Goal: Find specific page/section: Find specific page/section

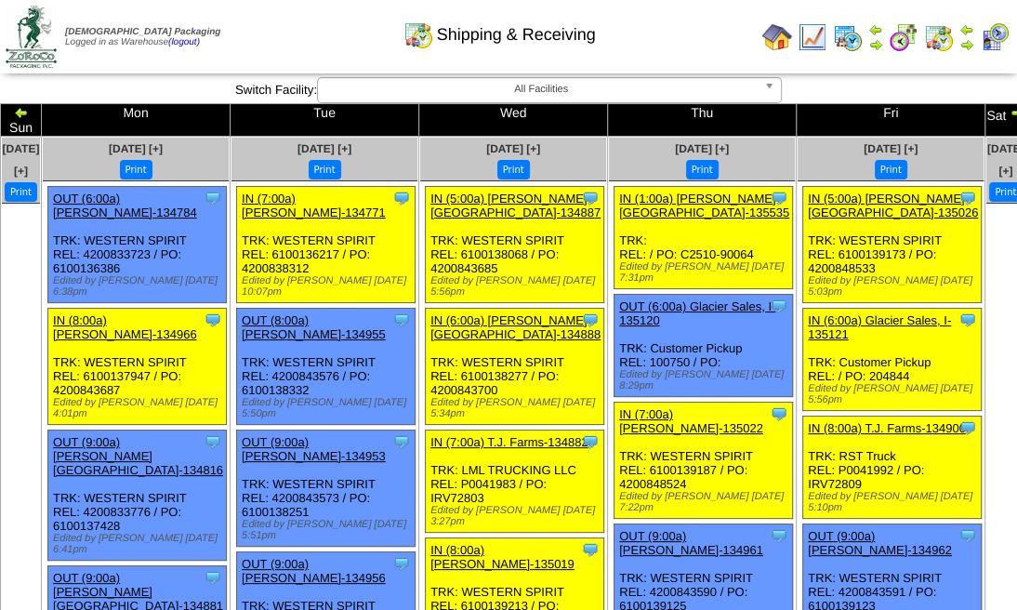
click at [29, 110] on img at bounding box center [21, 112] width 15 height 15
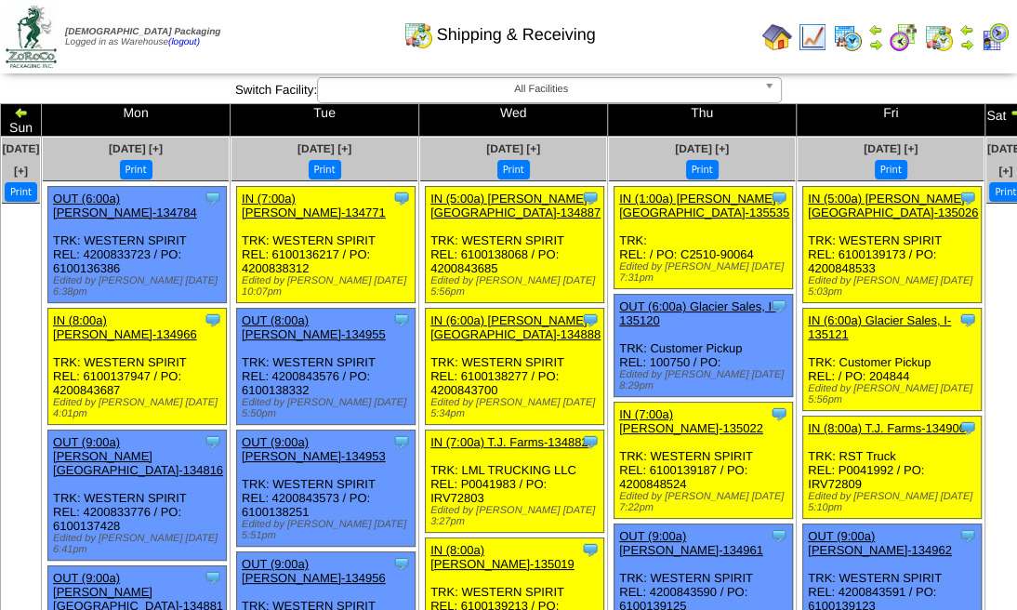
click at [29, 110] on img at bounding box center [21, 112] width 15 height 15
click at [1010, 108] on img at bounding box center [1017, 112] width 15 height 15
click at [1010, 111] on img at bounding box center [1017, 112] width 15 height 15
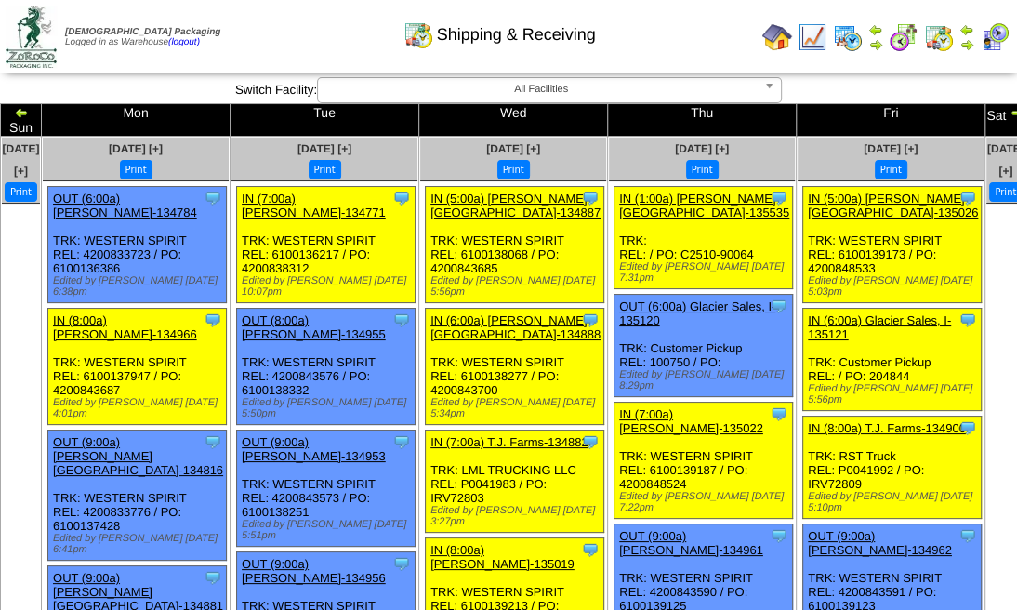
click at [1010, 111] on img at bounding box center [1017, 112] width 15 height 15
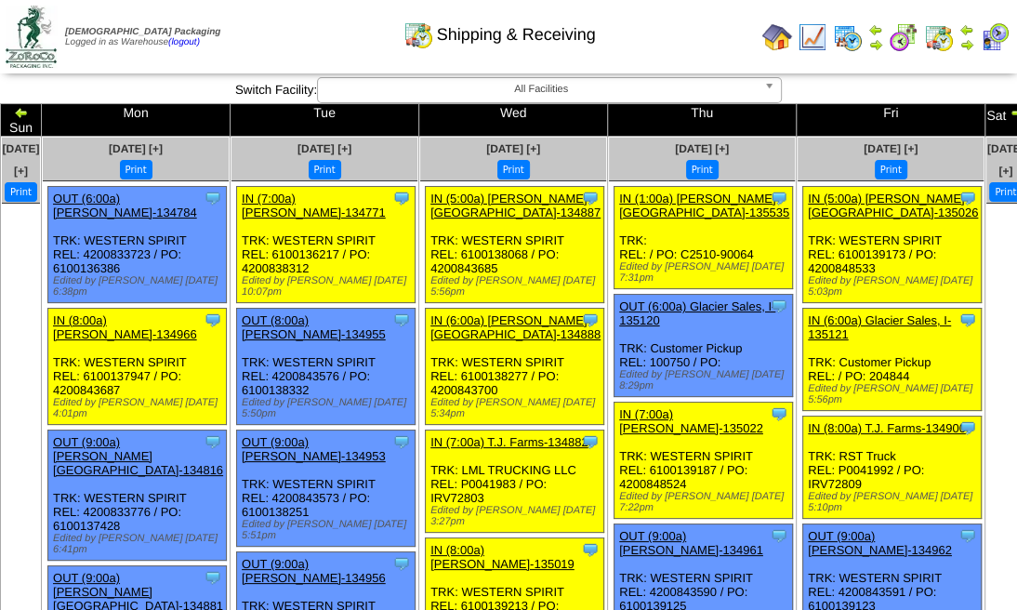
click at [29, 113] on img at bounding box center [21, 112] width 15 height 15
drag, startPoint x: 56, startPoint y: 112, endPoint x: 47, endPoint y: 99, distance: 15.5
click at [29, 112] on img at bounding box center [21, 112] width 15 height 15
click at [47, 99] on div "**********" at bounding box center [508, 90] width 1017 height 26
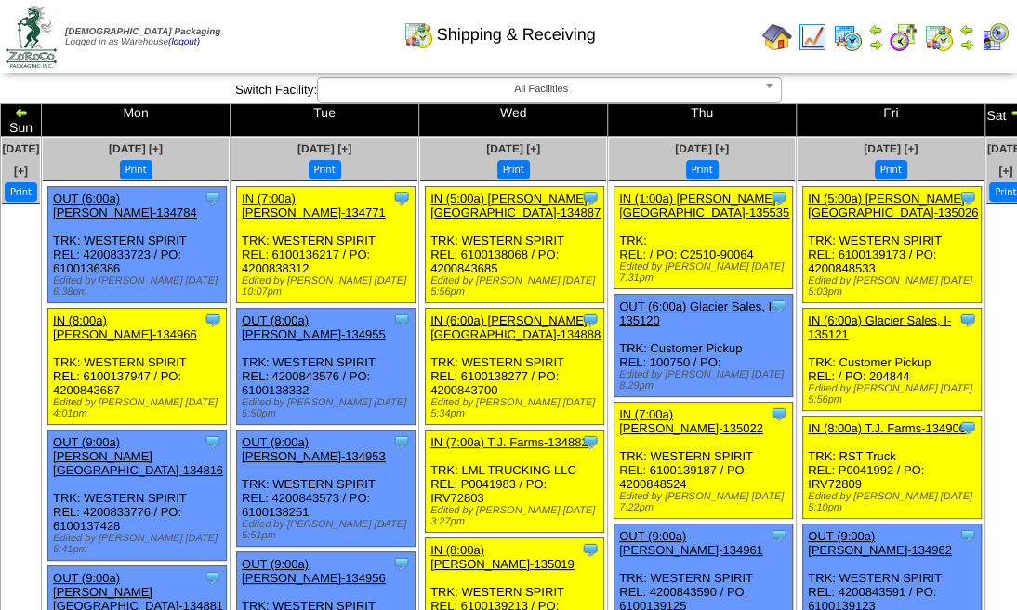
click at [29, 105] on img at bounding box center [21, 112] width 15 height 15
click at [29, 106] on img at bounding box center [21, 112] width 15 height 15
click at [29, 107] on img at bounding box center [21, 112] width 15 height 15
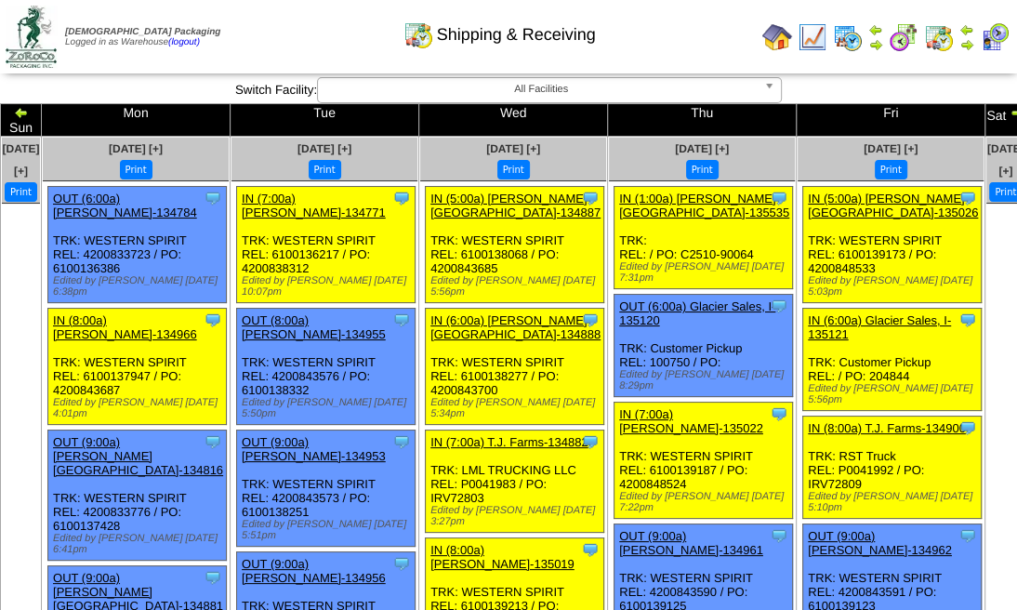
click at [29, 109] on img at bounding box center [21, 112] width 15 height 15
click at [29, 112] on img at bounding box center [21, 112] width 15 height 15
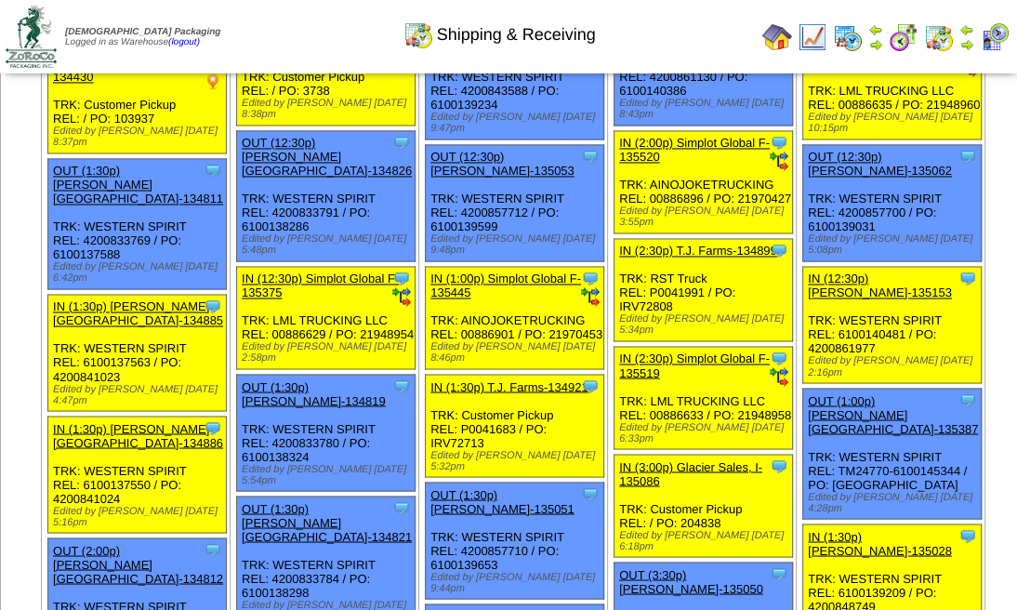
scroll to position [2068, 0]
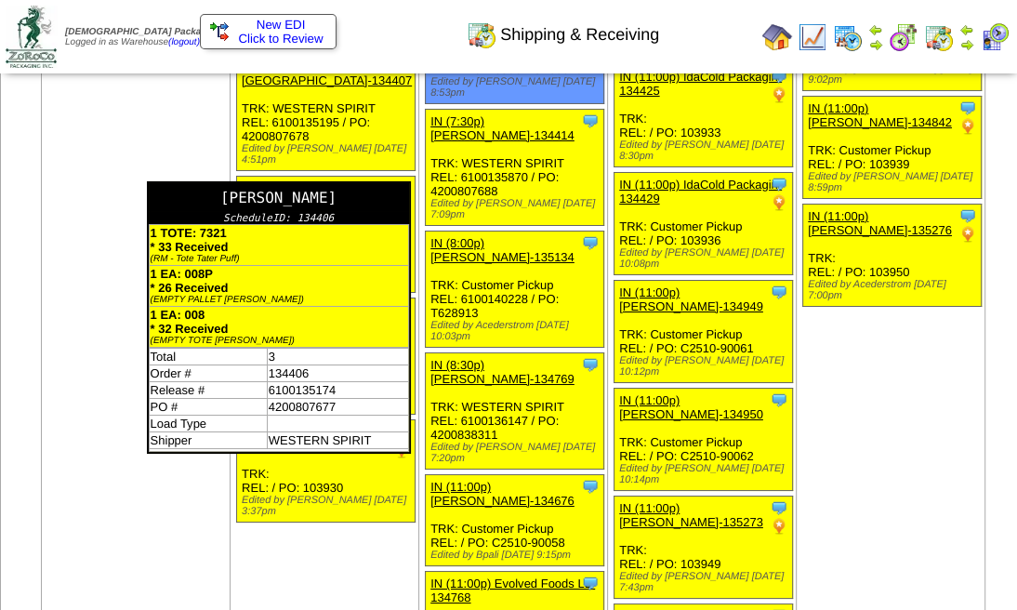
scroll to position [4310, 0]
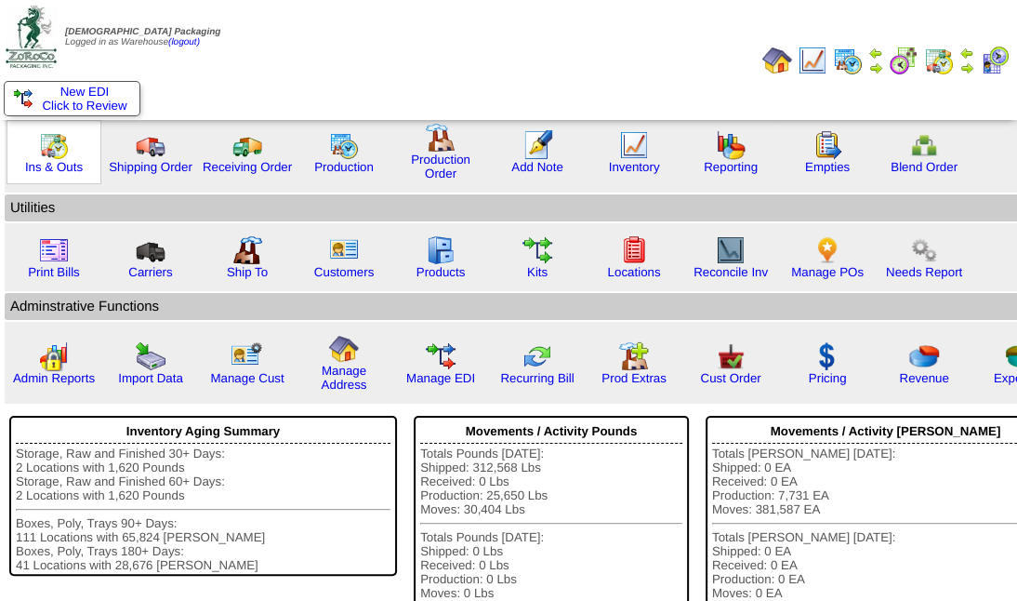
click at [57, 148] on img at bounding box center [54, 145] width 30 height 30
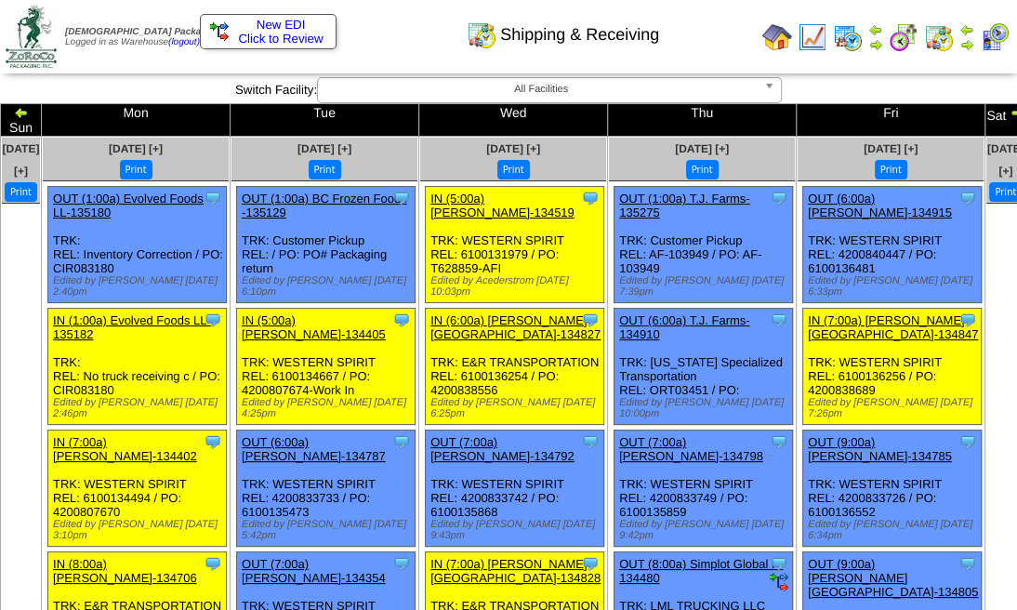
click at [29, 112] on img at bounding box center [21, 112] width 15 height 15
click at [29, 105] on img at bounding box center [21, 112] width 15 height 15
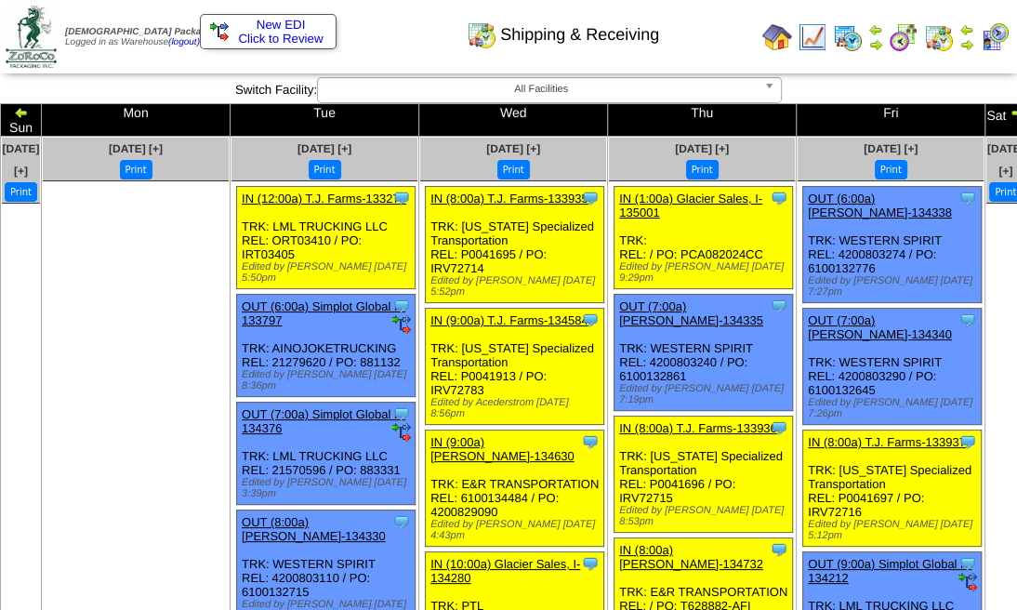
click at [42, 104] on td "Sun" at bounding box center [21, 120] width 41 height 33
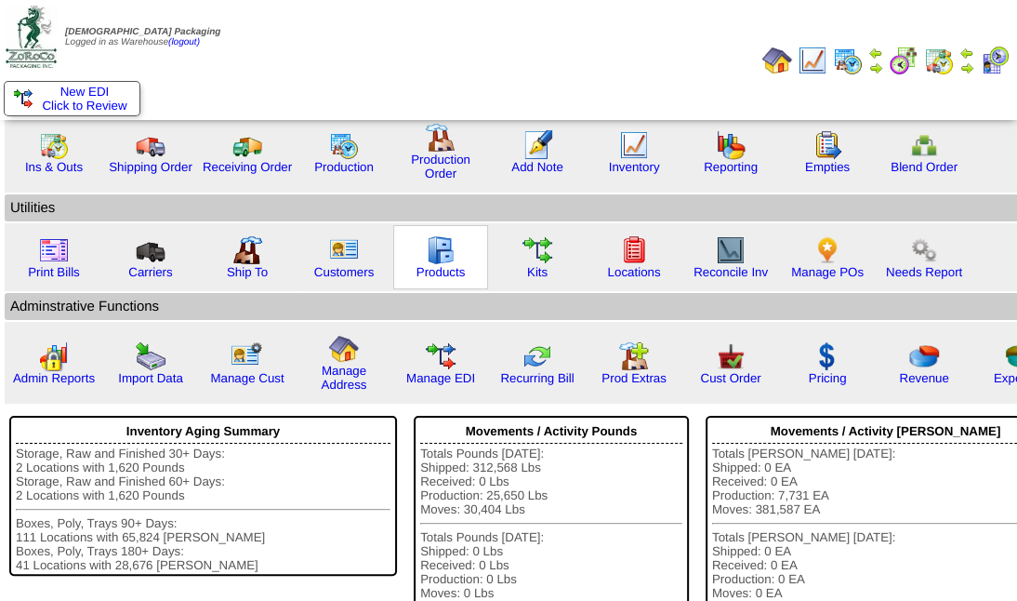
click at [432, 255] on img at bounding box center [441, 250] width 30 height 30
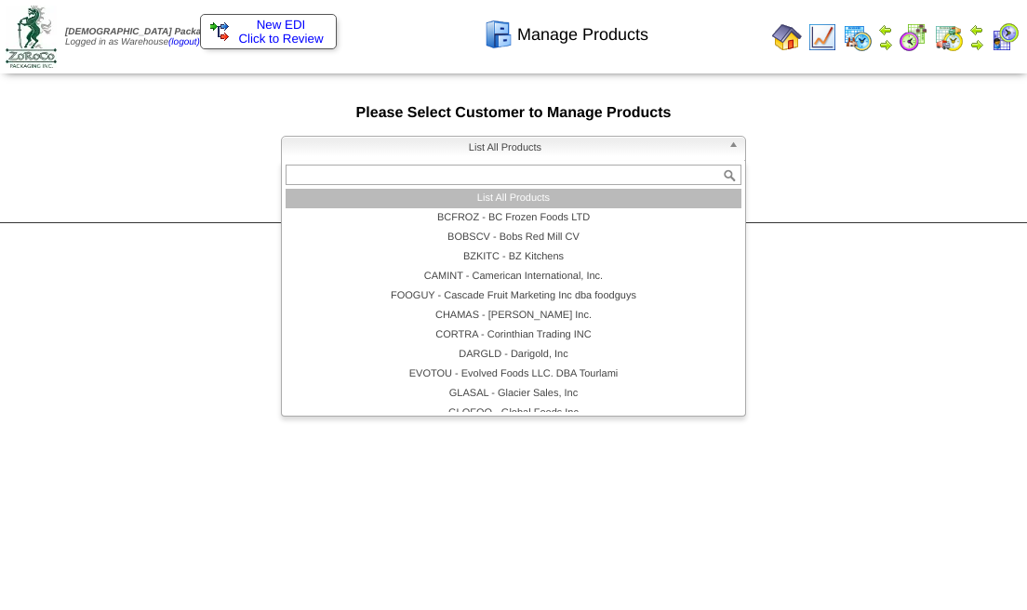
click at [726, 140] on link "List All Products" at bounding box center [513, 149] width 465 height 26
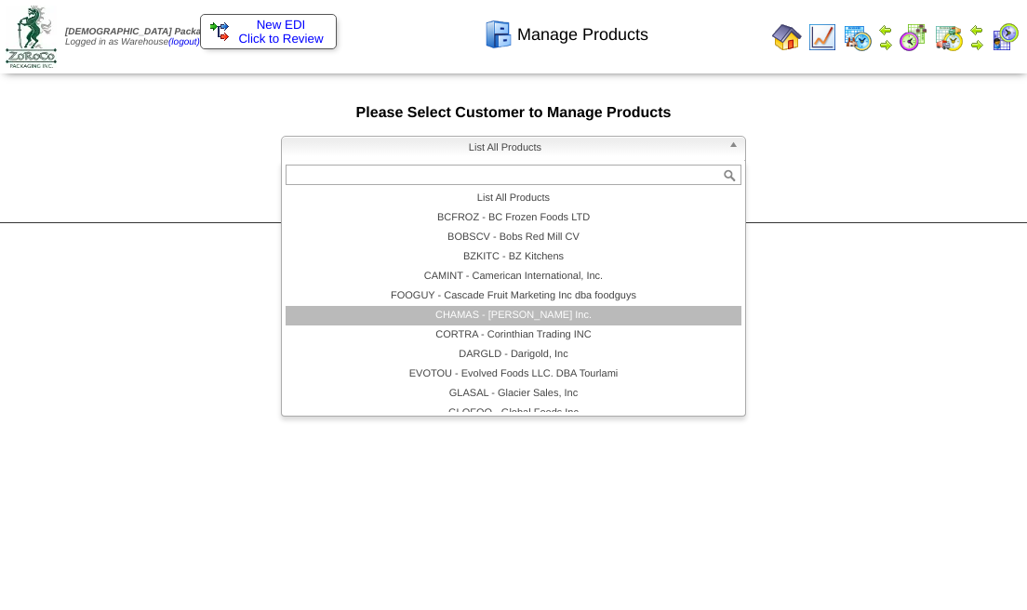
scroll to position [124, 0]
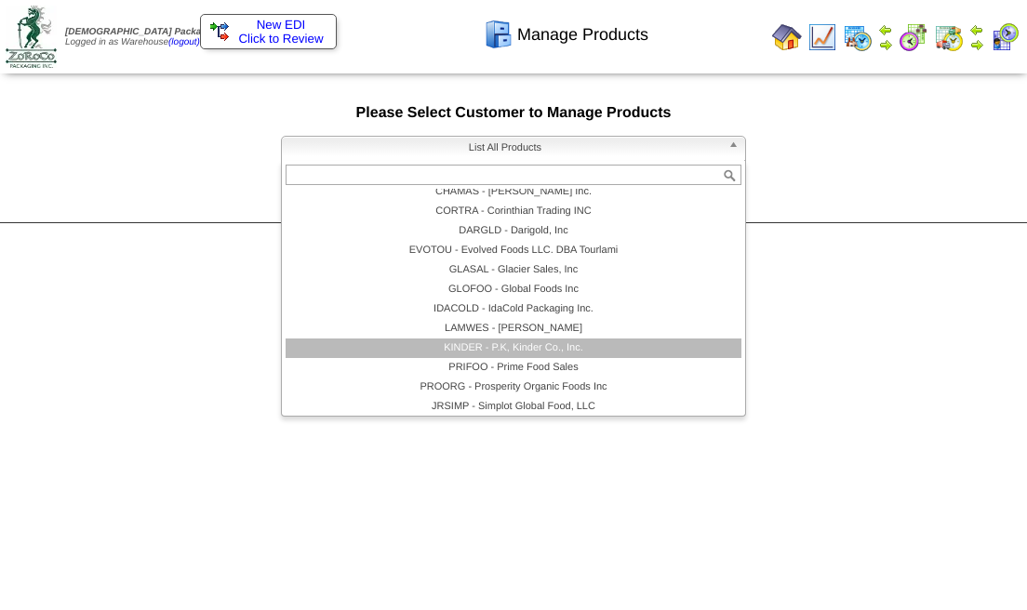
click at [529, 339] on li "KINDER - P.K, Kinder Co., Inc." at bounding box center [514, 349] width 456 height 20
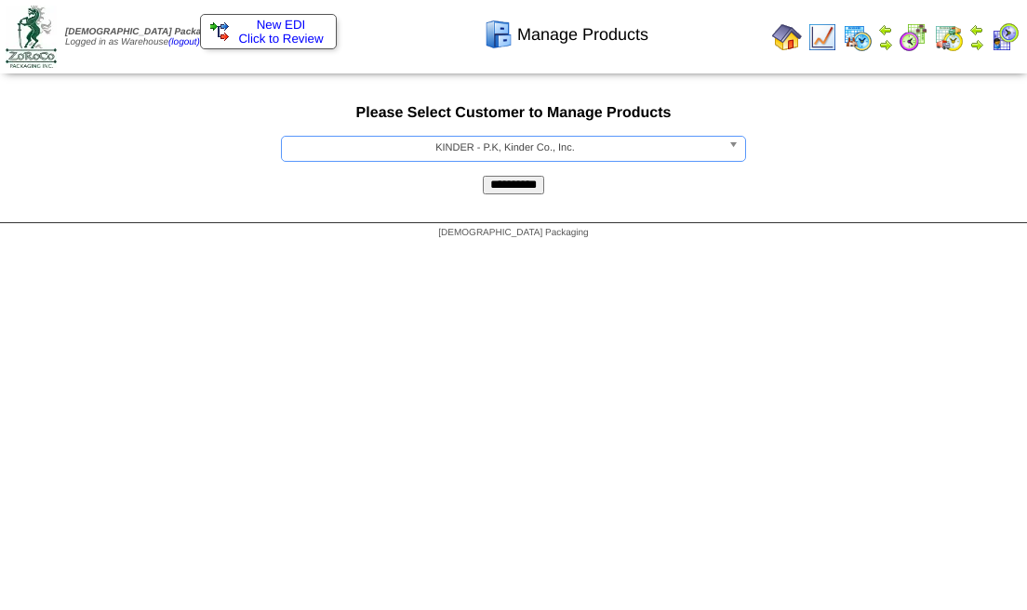
click at [537, 183] on input "**********" at bounding box center [513, 185] width 61 height 19
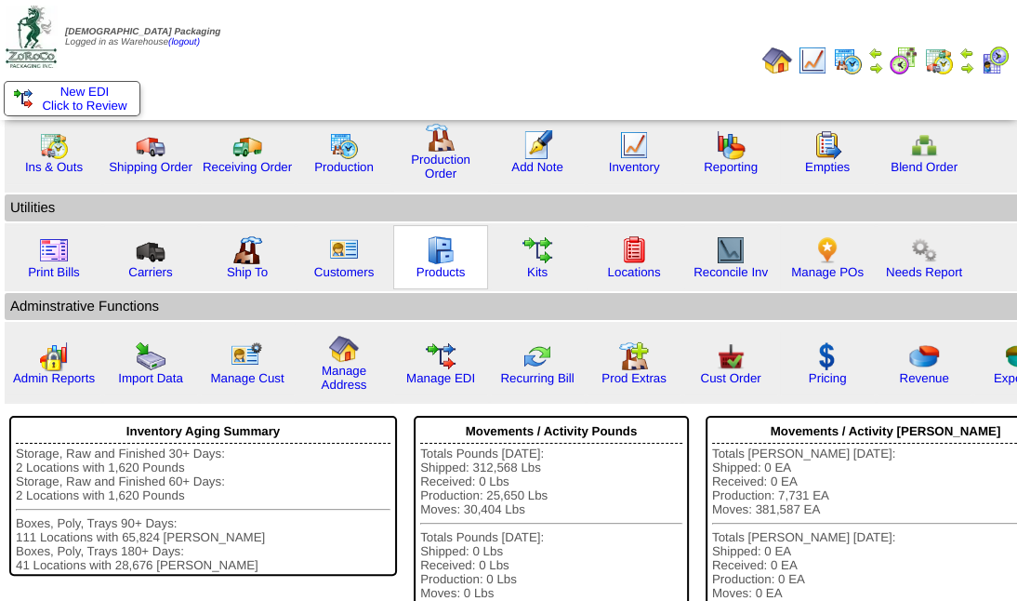
click at [433, 253] on img at bounding box center [441, 250] width 30 height 30
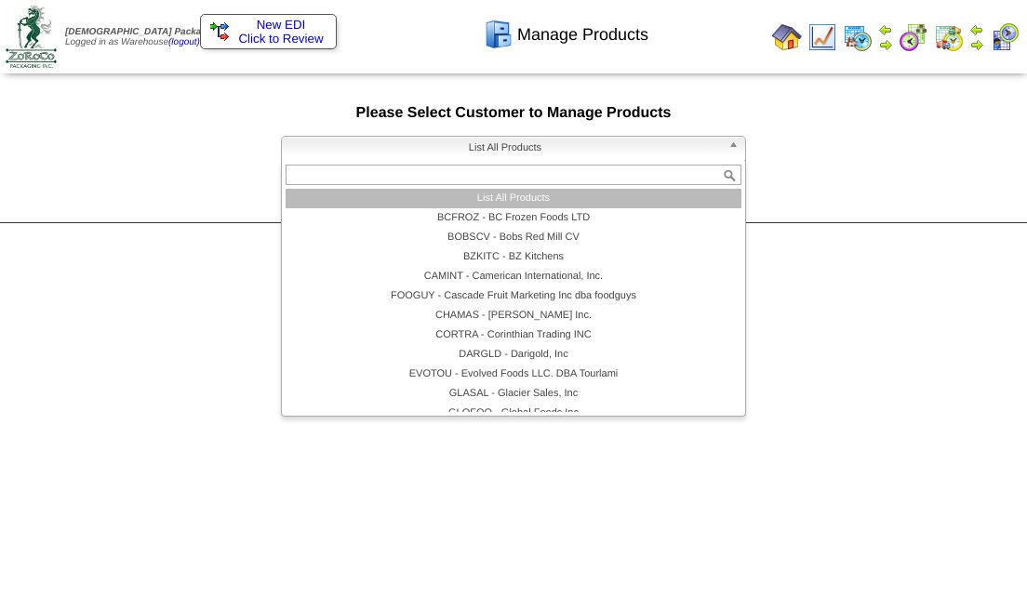
click at [733, 138] on b at bounding box center [736, 149] width 17 height 24
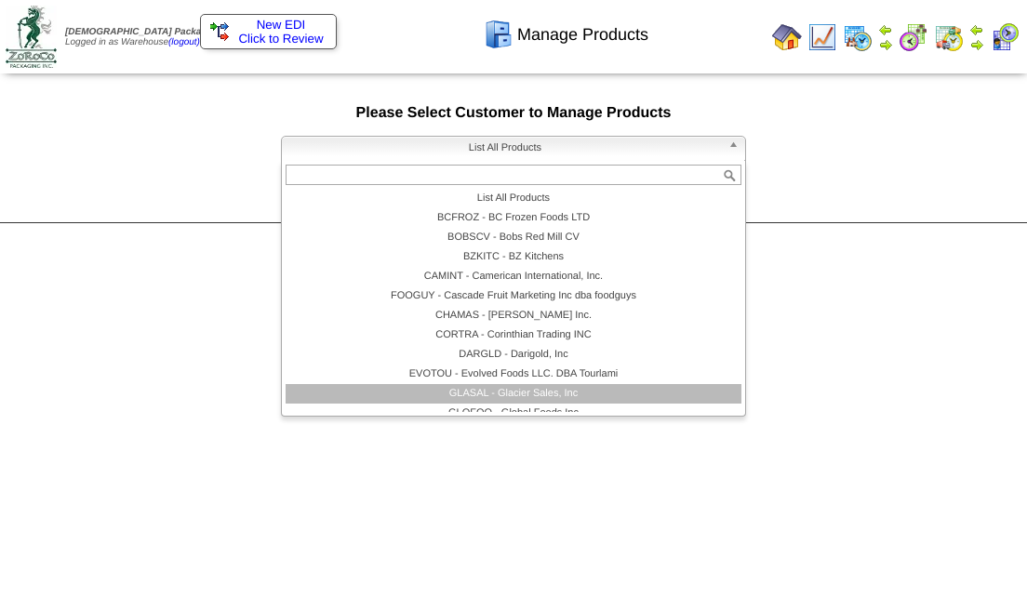
scroll to position [61, 0]
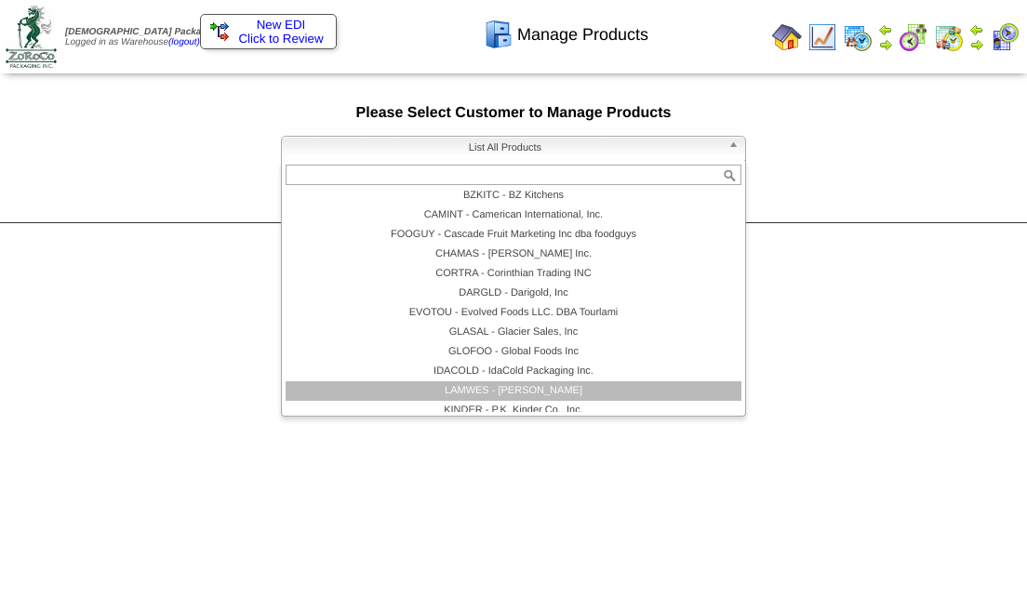
click at [631, 386] on li "LAMWES - [PERSON_NAME]" at bounding box center [514, 391] width 456 height 20
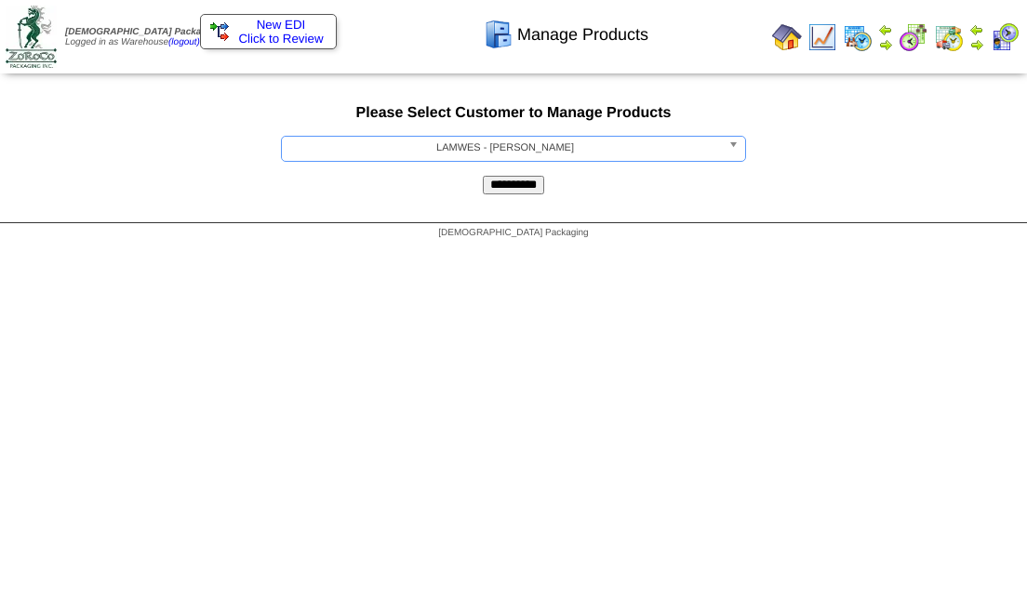
click at [515, 186] on input "**********" at bounding box center [513, 185] width 61 height 19
click at [521, 179] on input "**********" at bounding box center [513, 185] width 61 height 19
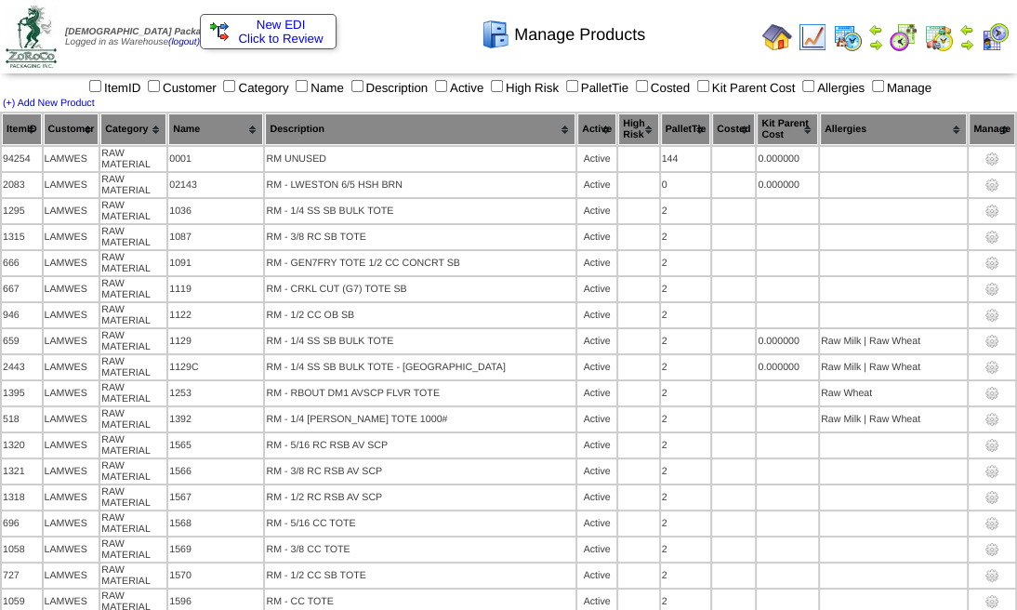
scroll to position [11505, 0]
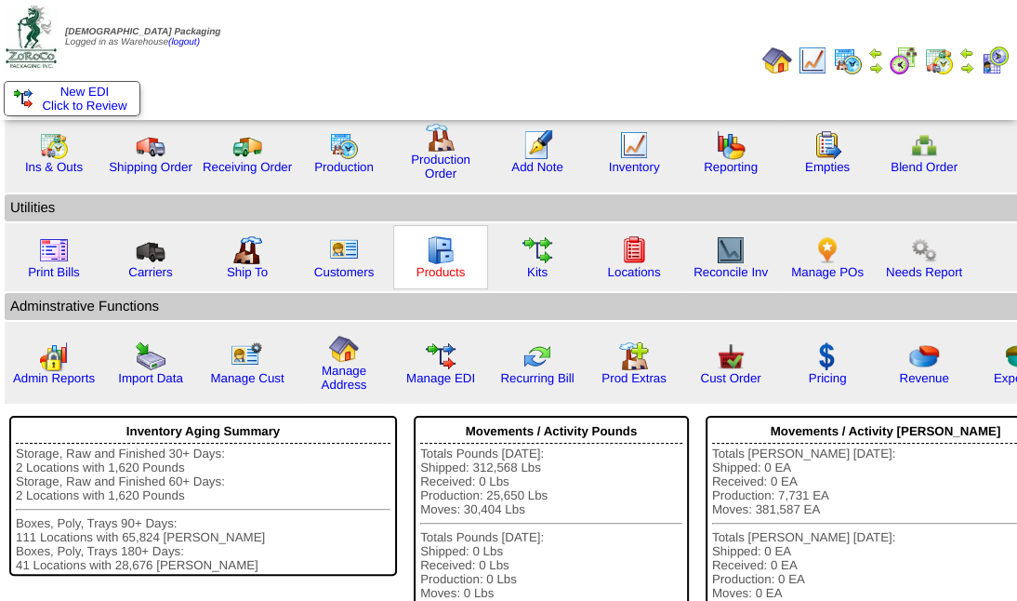
click at [448, 265] on link "Products" at bounding box center [441, 272] width 49 height 14
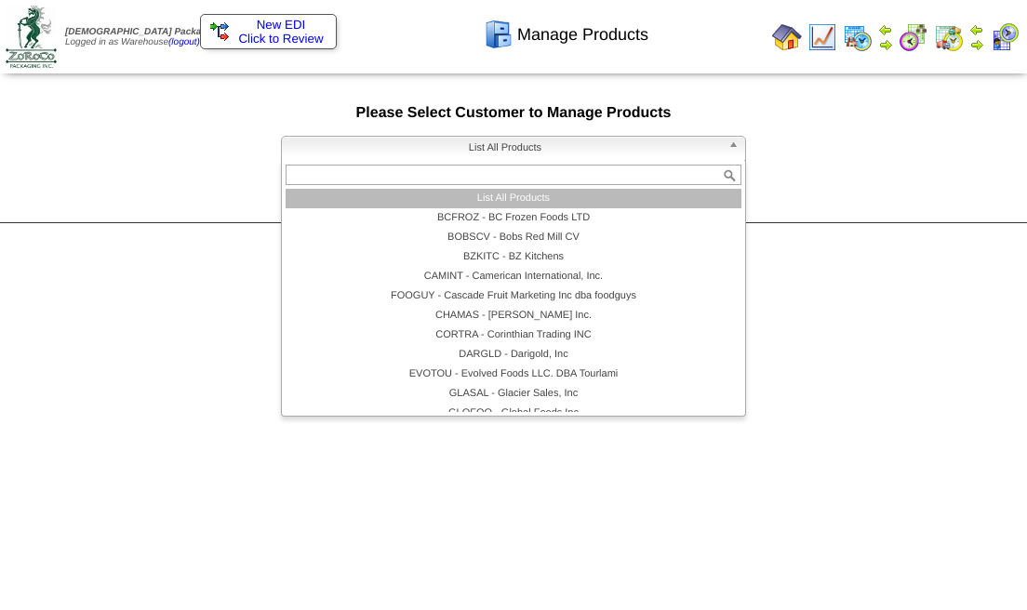
click at [739, 144] on b at bounding box center [736, 149] width 17 height 24
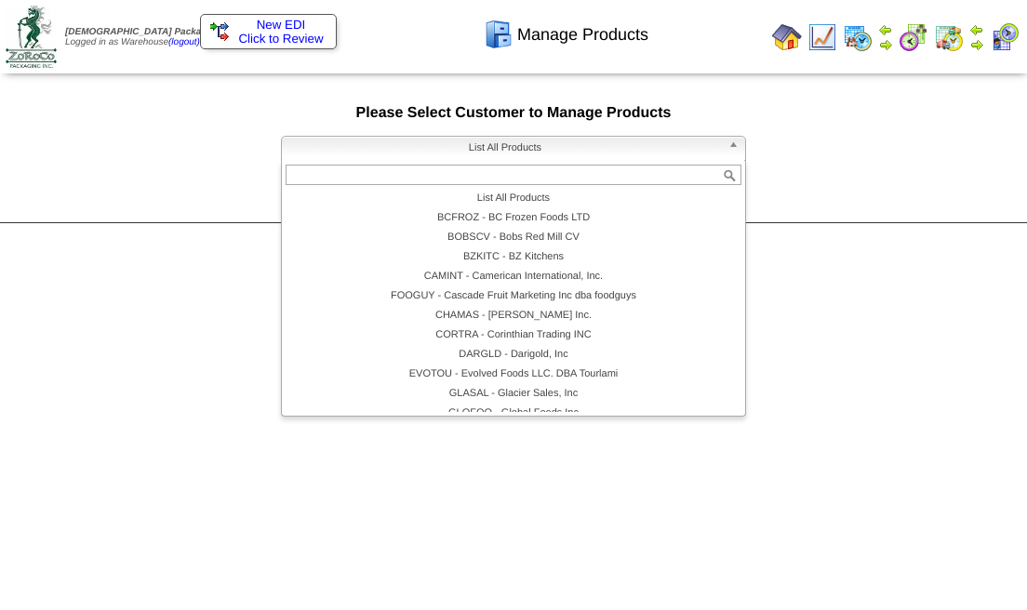
click at [540, 178] on input "text" at bounding box center [514, 175] width 456 height 20
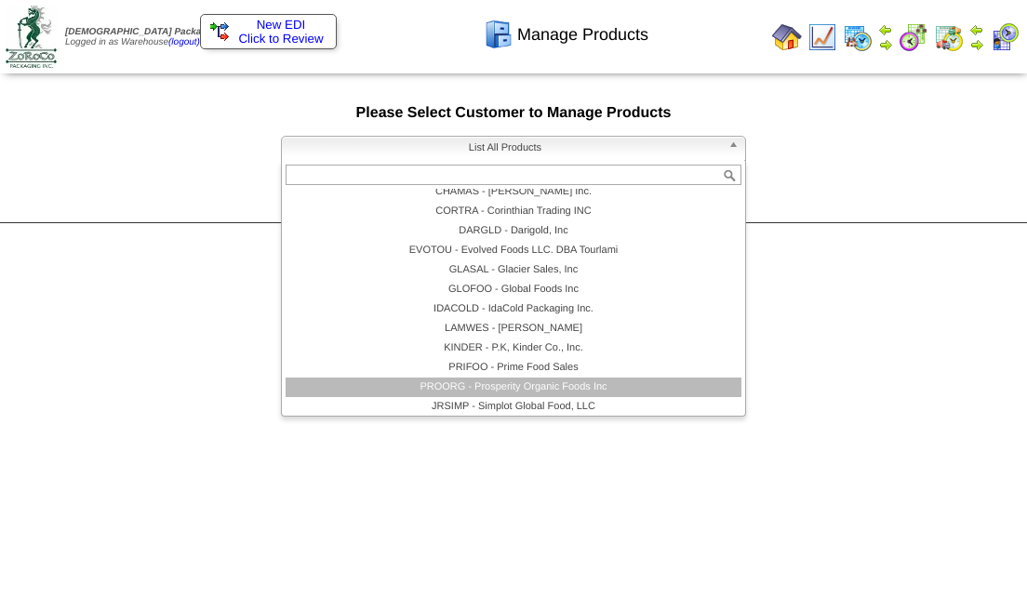
scroll to position [167, 0]
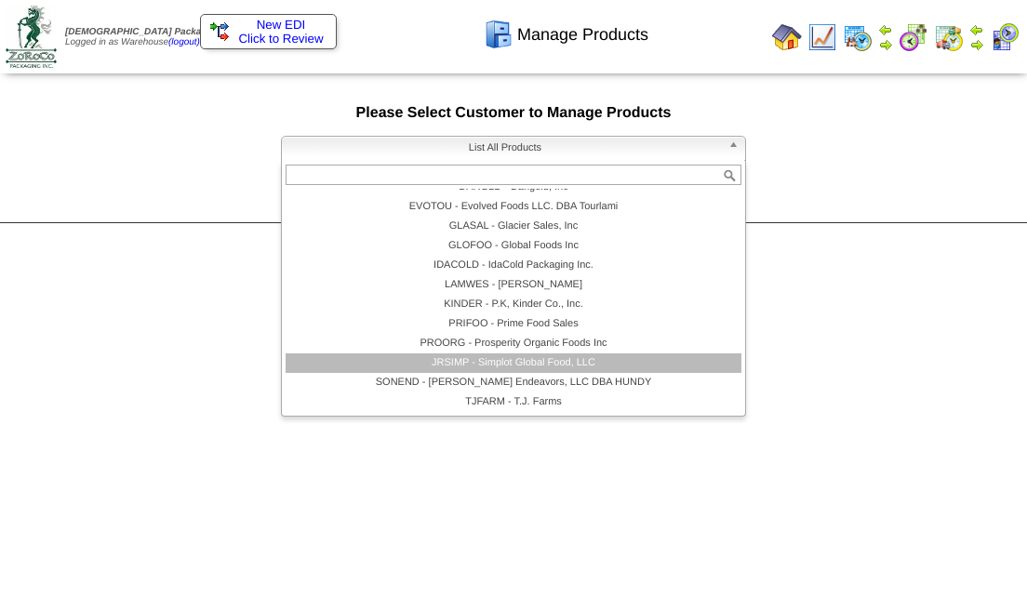
click at [498, 370] on li "JRSIMP - Simplot Global Food, LLC" at bounding box center [514, 363] width 456 height 20
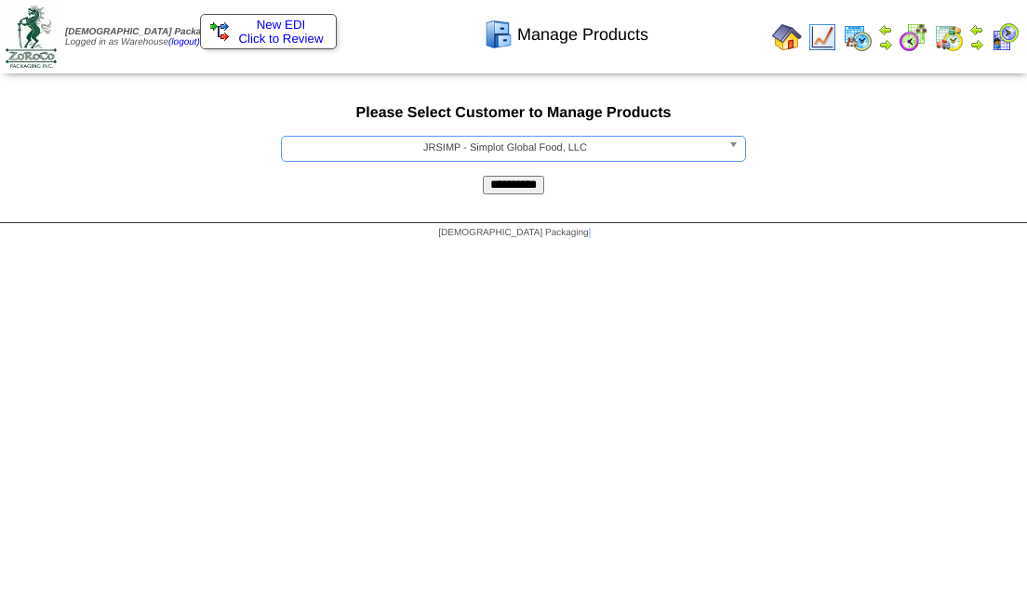
click at [498, 248] on html "[DEMOGRAPHIC_DATA] Packaging Logged in as Warehouse (logout) Print All" at bounding box center [513, 124] width 1027 height 248
click at [512, 184] on input "**********" at bounding box center [513, 185] width 61 height 19
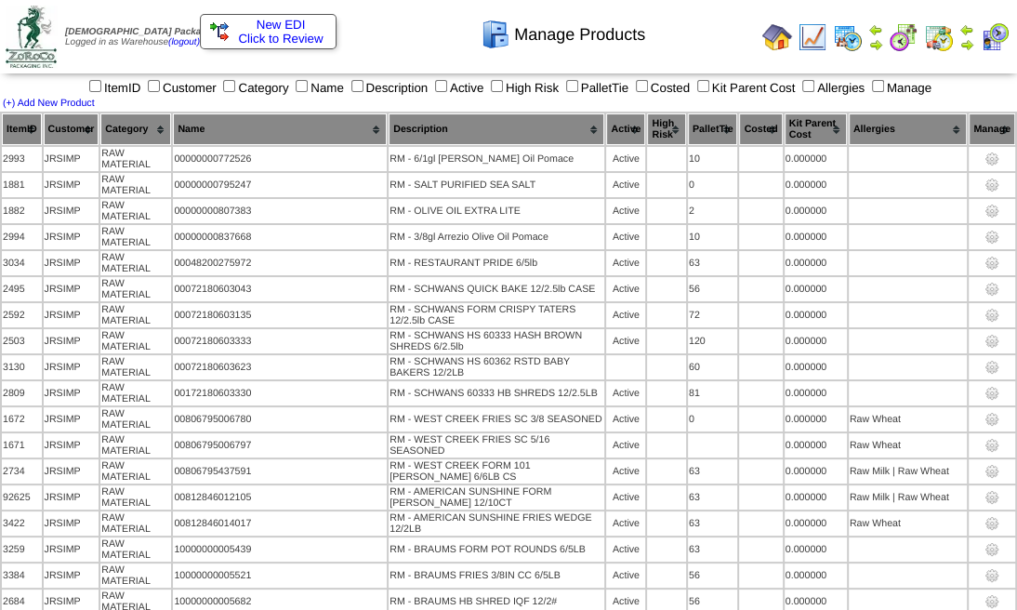
scroll to position [1844, 0]
